Goal: Task Accomplishment & Management: Manage account settings

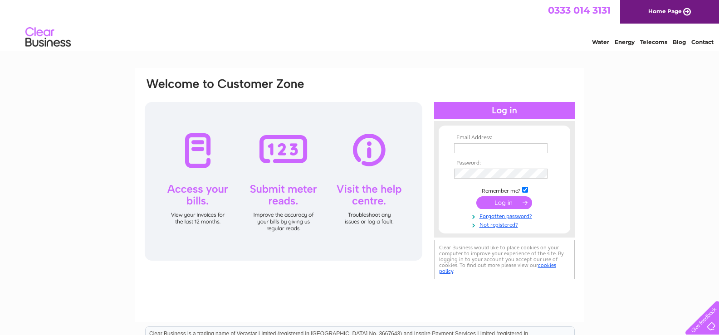
type input "[EMAIL_ADDRESS][DOMAIN_NAME]"
click at [502, 205] on input "submit" at bounding box center [504, 202] width 56 height 13
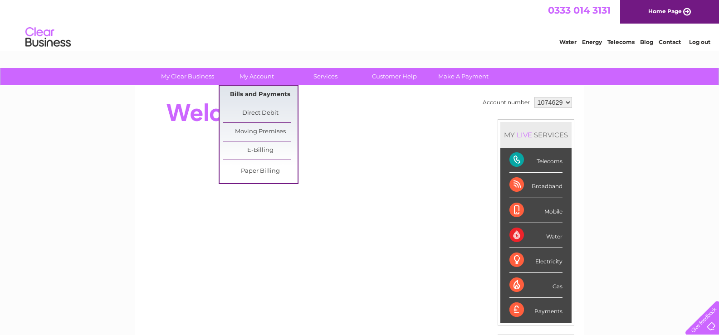
click at [264, 97] on link "Bills and Payments" at bounding box center [260, 95] width 75 height 18
click at [266, 98] on link "Bills and Payments" at bounding box center [260, 95] width 75 height 18
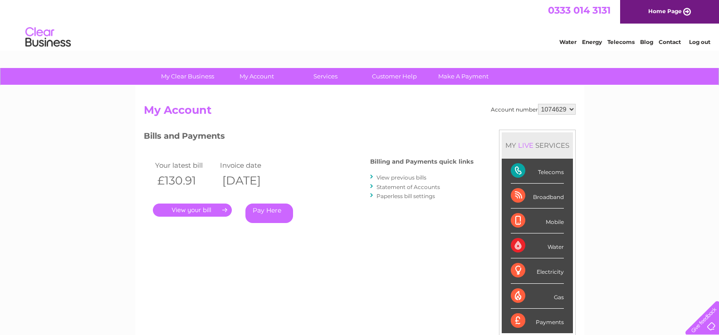
click at [199, 210] on link "." at bounding box center [192, 210] width 79 height 13
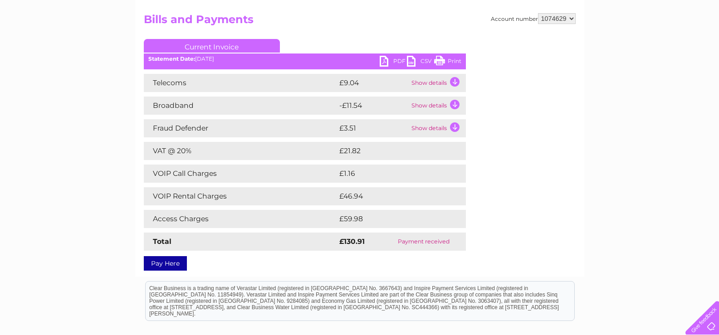
scroll to position [45, 0]
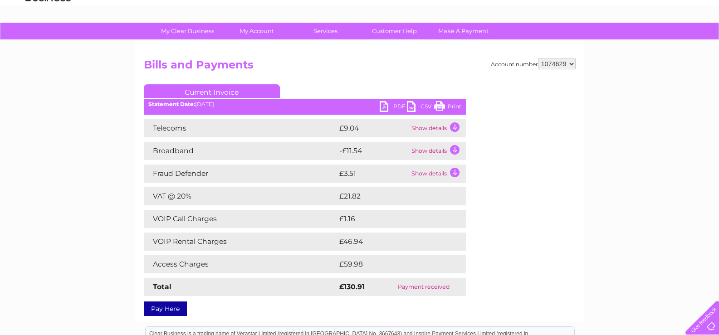
click at [396, 107] on link "PDF" at bounding box center [393, 107] width 27 height 13
